Goal: Find specific page/section

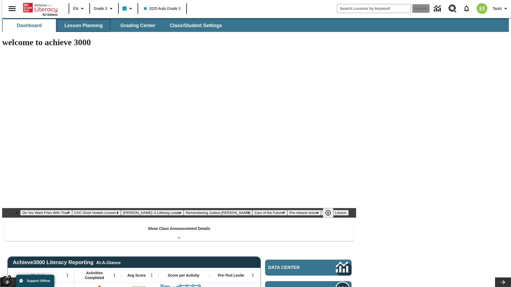
click at [81, 26] on button "Lesson Planning" at bounding box center [83, 25] width 53 height 13
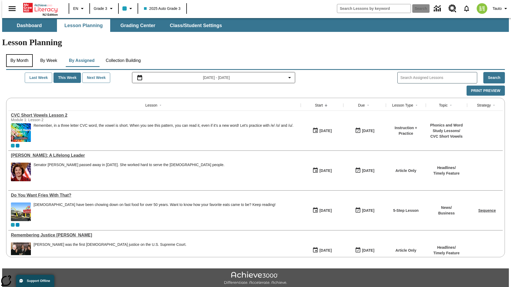
click at [18, 54] on button "By Month" at bounding box center [19, 60] width 27 height 13
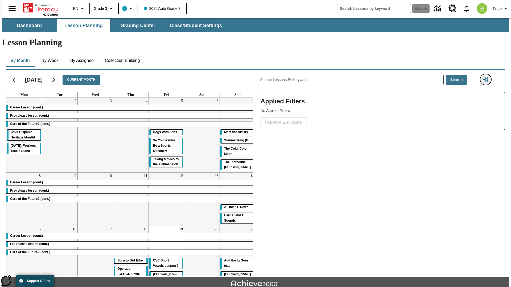
click at [487, 77] on icon "Filters Side menu" at bounding box center [485, 79] width 5 height 5
